Goal: Navigation & Orientation: Find specific page/section

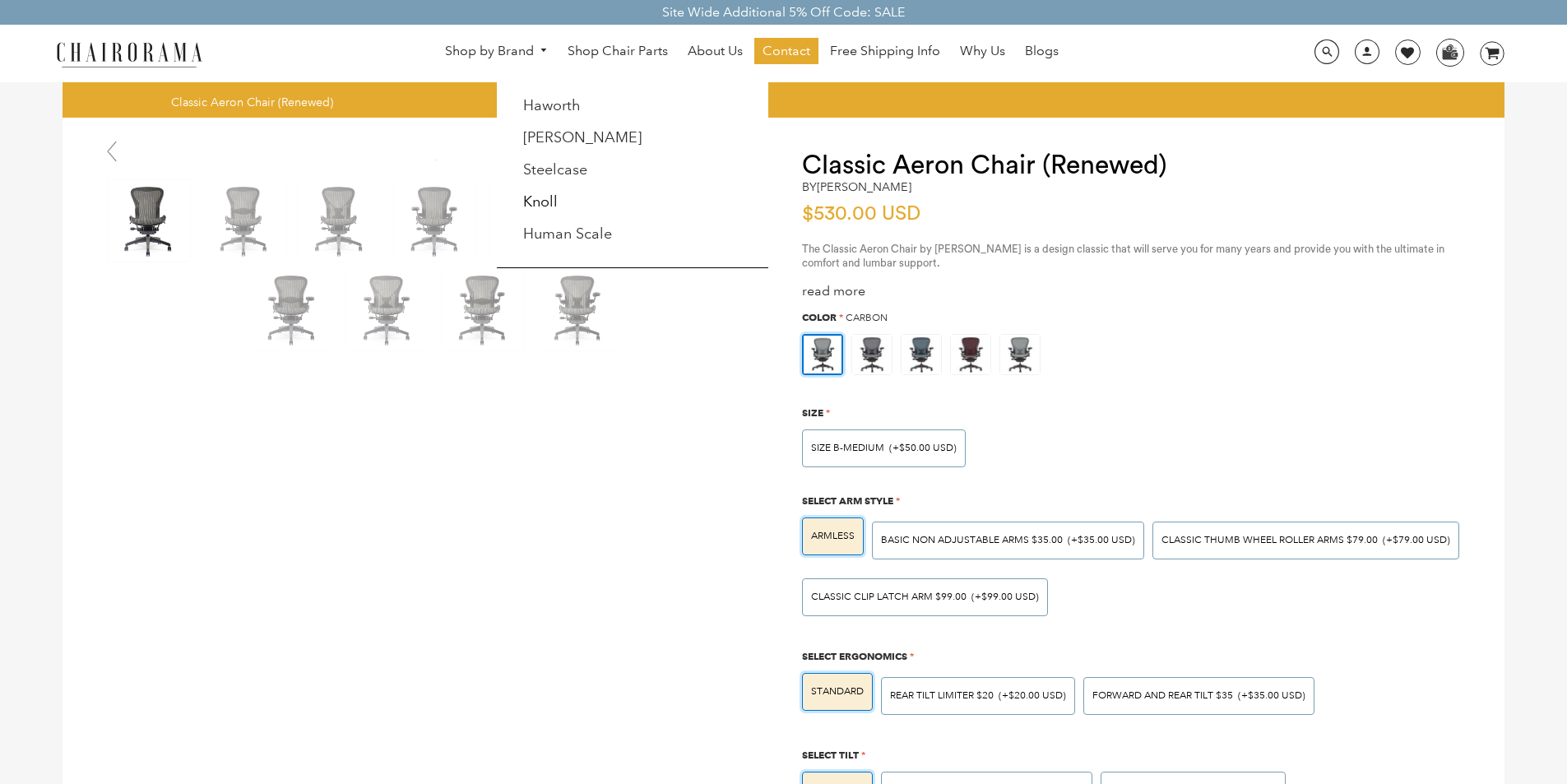
click at [464, 41] on link "Shop by Brand" at bounding box center [496, 51] width 120 height 26
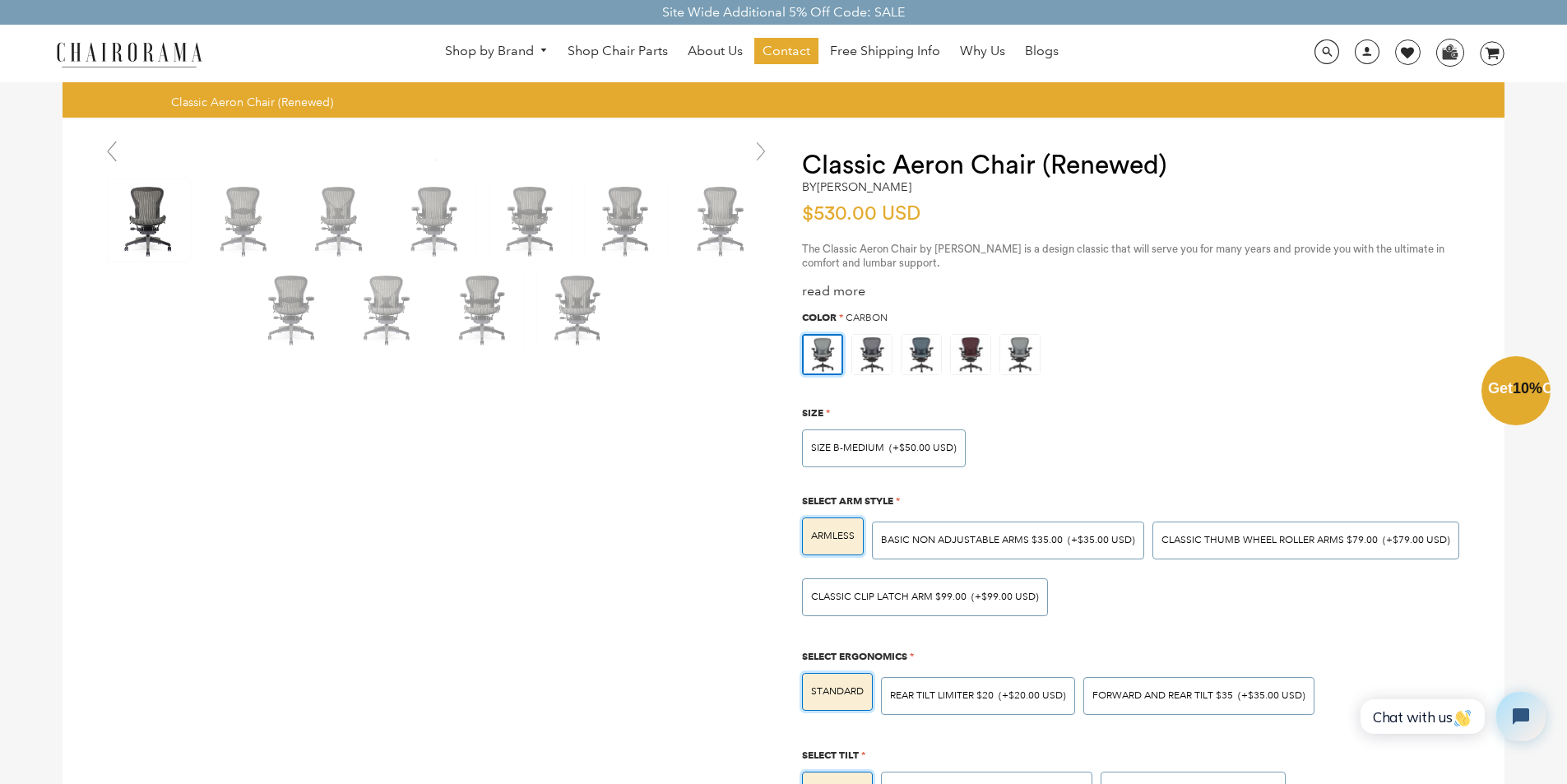
click at [282, 780] on div "Close dialog Exclusive Offer: Enjoy 10% Off! Get Your Coupon Code Now. Sign up …" at bounding box center [784, 390] width 1567 height 784
click at [193, 42] on img at bounding box center [129, 54] width 165 height 29
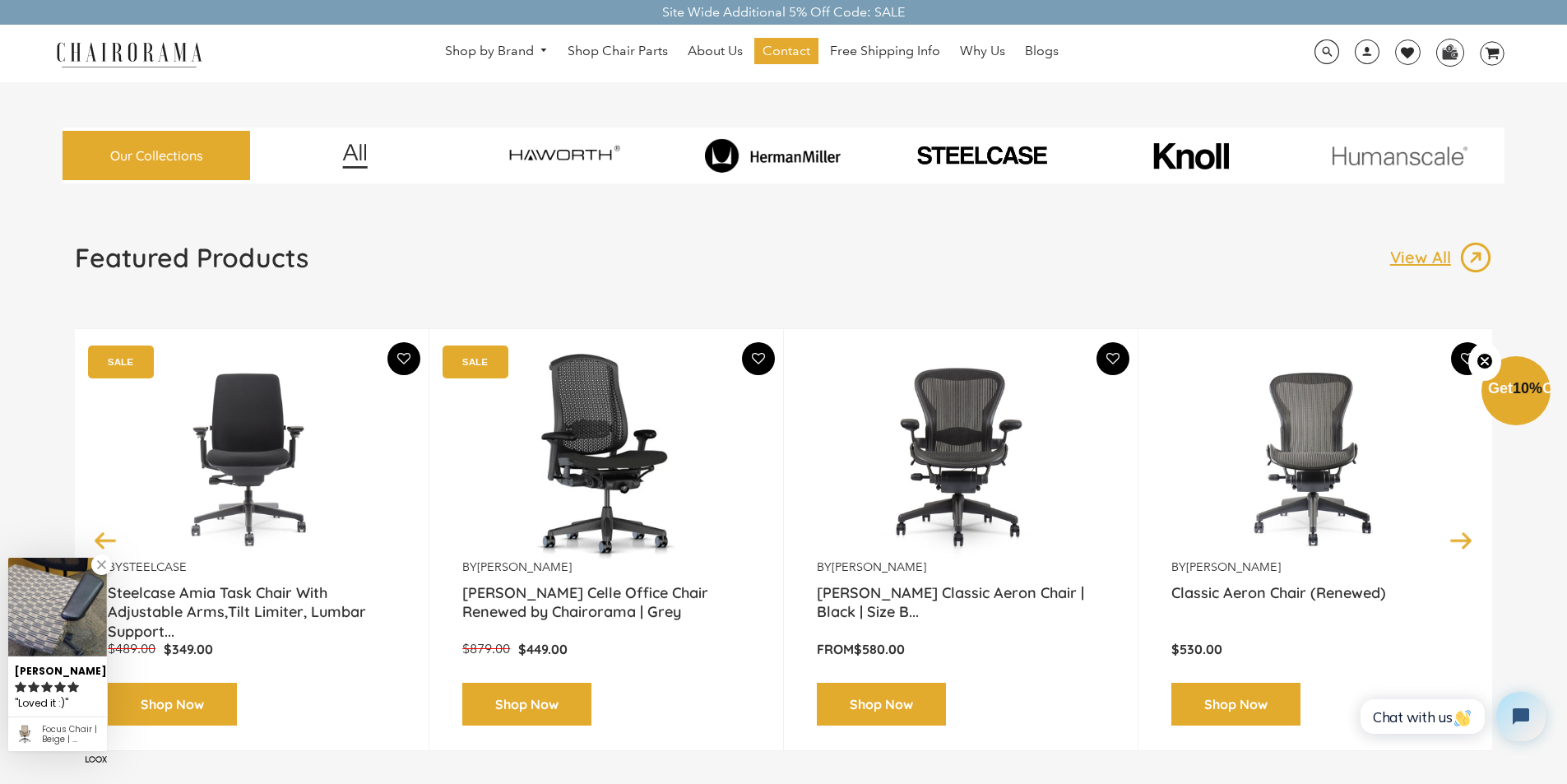
click at [837, 780] on div "Featured Products View All Previous by Herman Miller Herman Miller Classic Aero…" at bounding box center [784, 517] width 1442 height 551
